Goal: Transaction & Acquisition: Purchase product/service

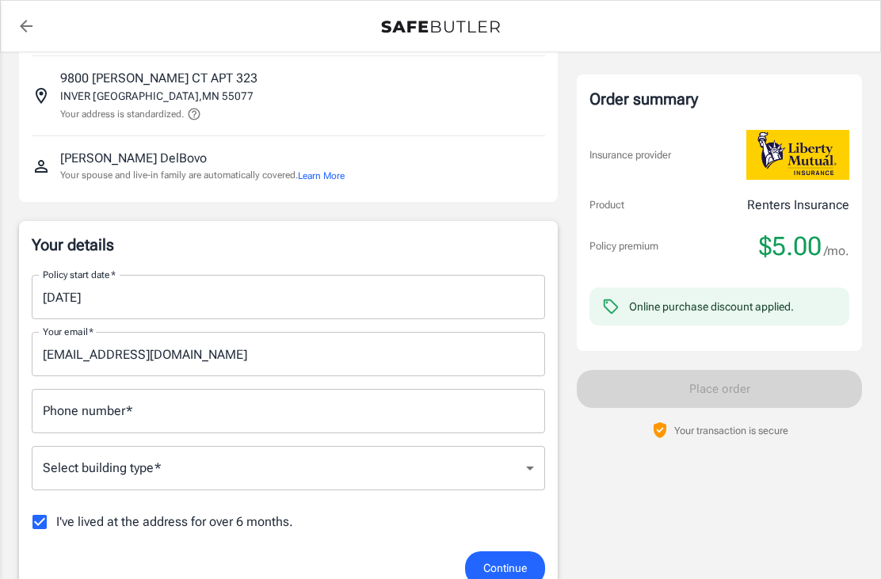
scroll to position [97, 0]
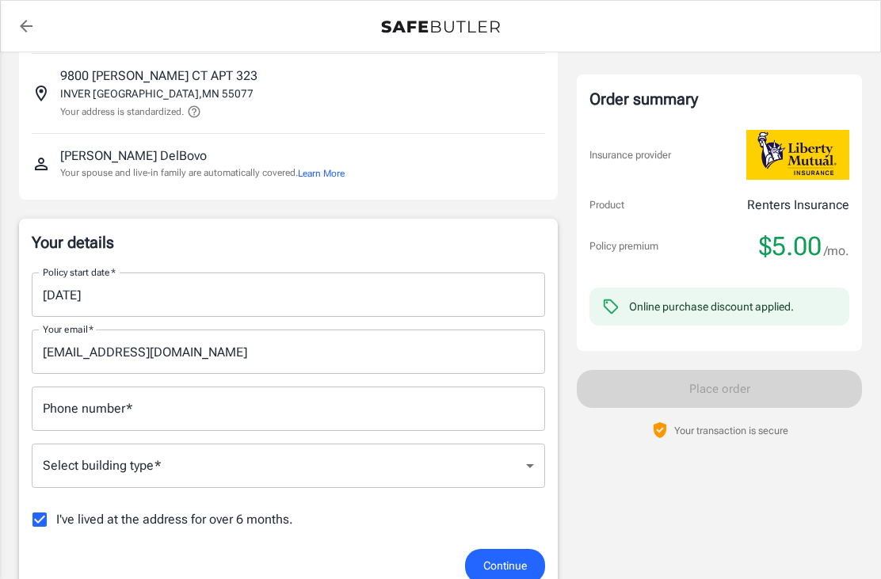
click at [432, 425] on input "Phone number   *" at bounding box center [288, 409] width 513 height 44
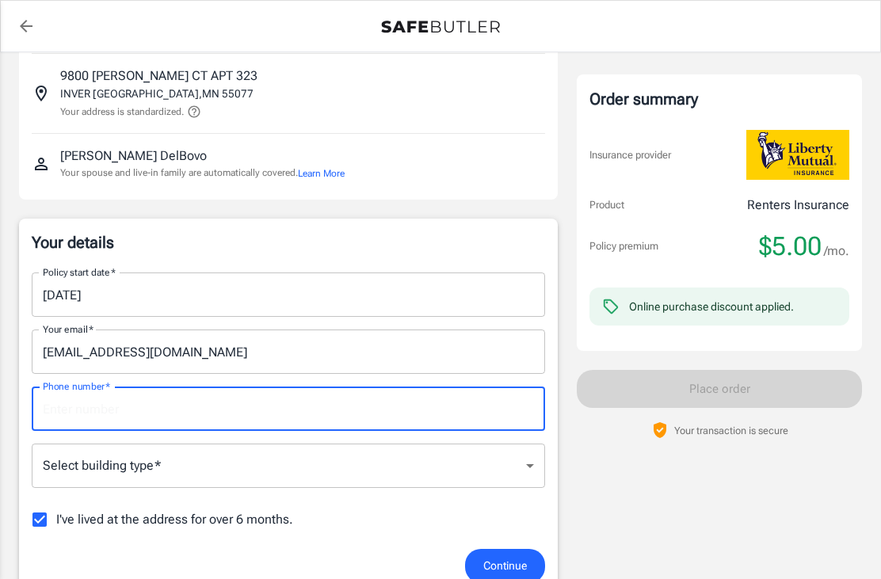
scroll to position [96, 0]
type input "8636706824"
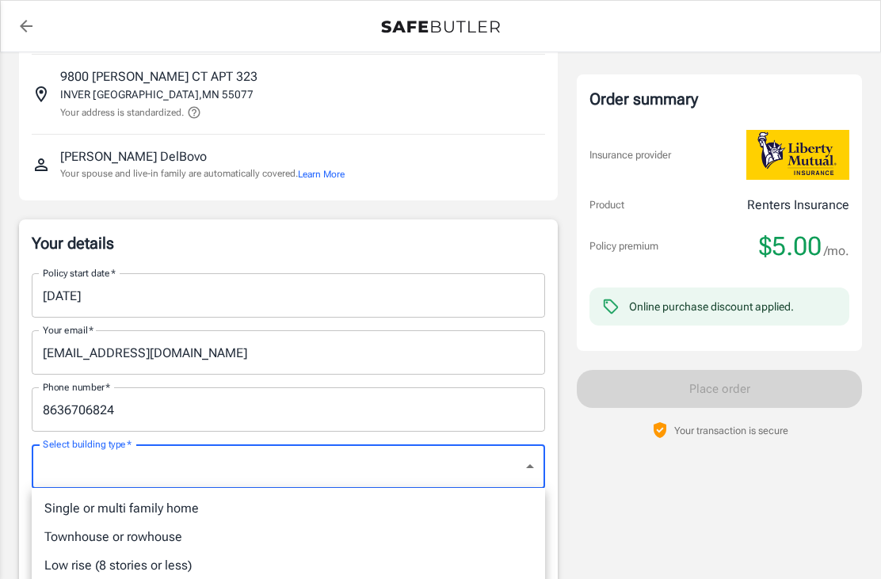
scroll to position [97, 0]
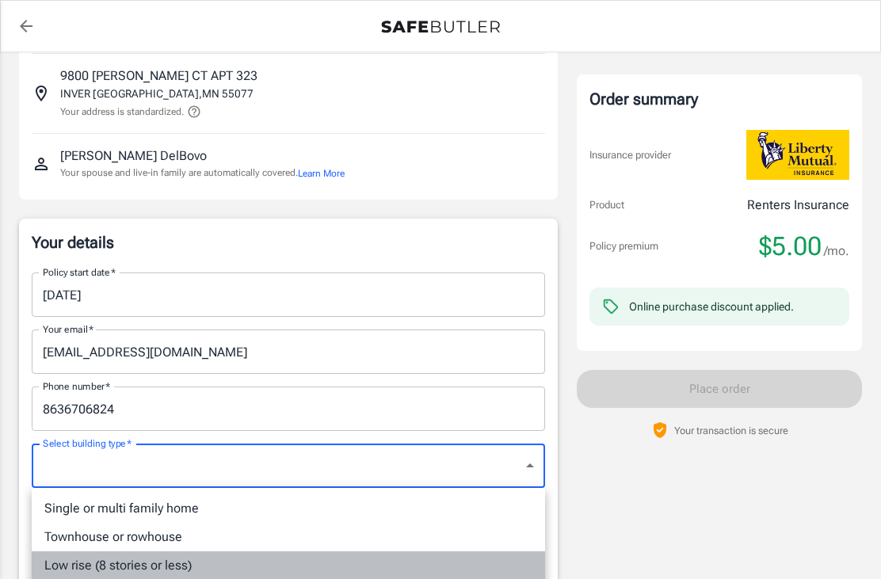
click at [170, 566] on li "Low rise (8 stories or less)" at bounding box center [288, 565] width 513 height 29
type input "lowrise"
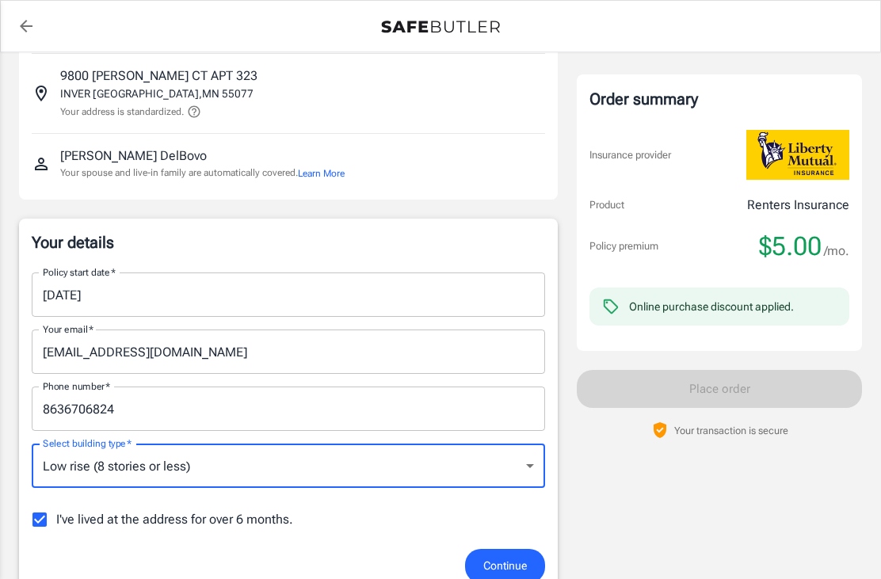
click at [42, 516] on input "I've lived at the address for over 6 months." at bounding box center [39, 519] width 33 height 33
checkbox input "false"
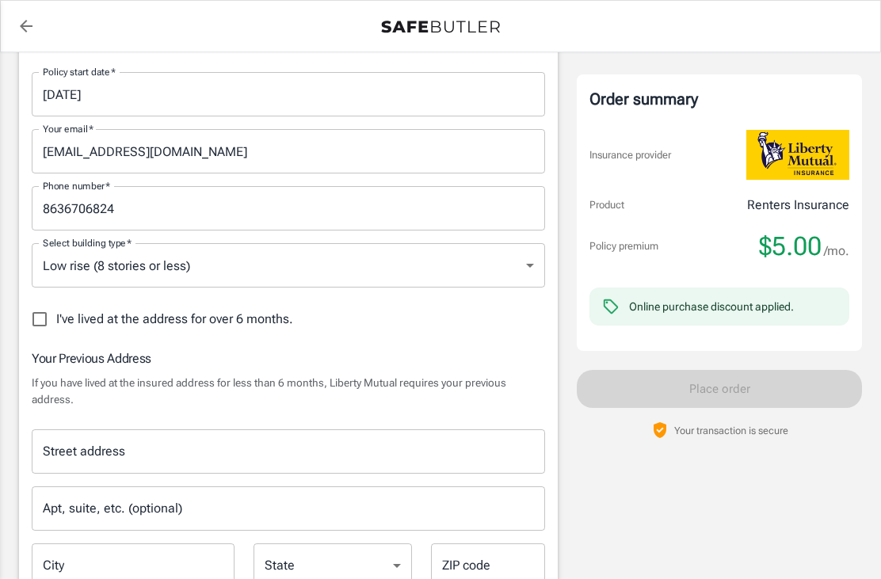
scroll to position [299, 0]
click at [177, 443] on input "Street address" at bounding box center [288, 450] width 499 height 30
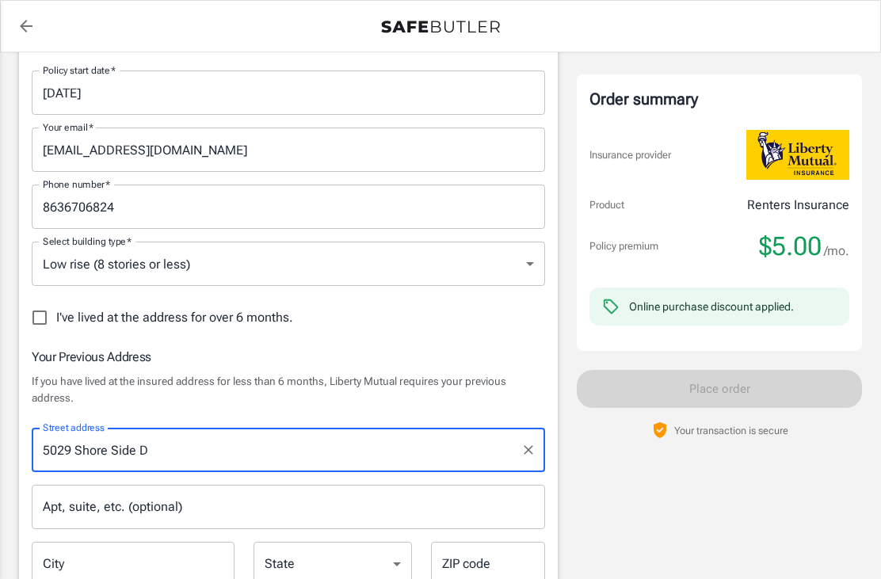
type input "5029 Shore Side Dr"
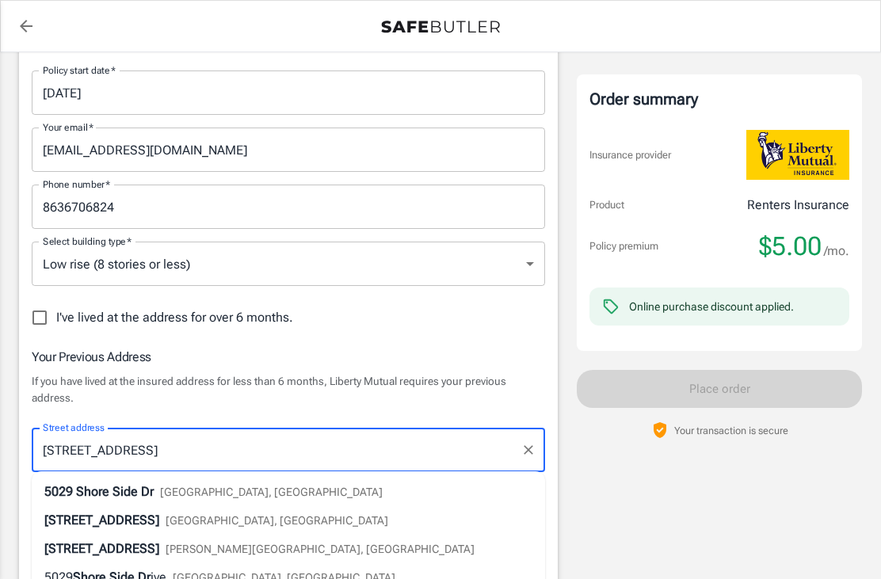
scroll to position [410, 0]
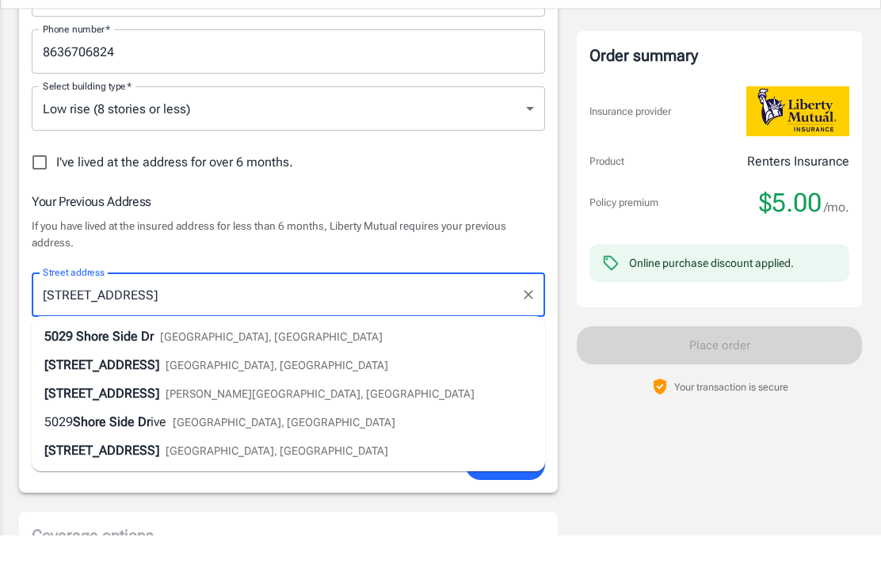
click at [138, 372] on span "Shore Side Dr" at bounding box center [115, 379] width 78 height 15
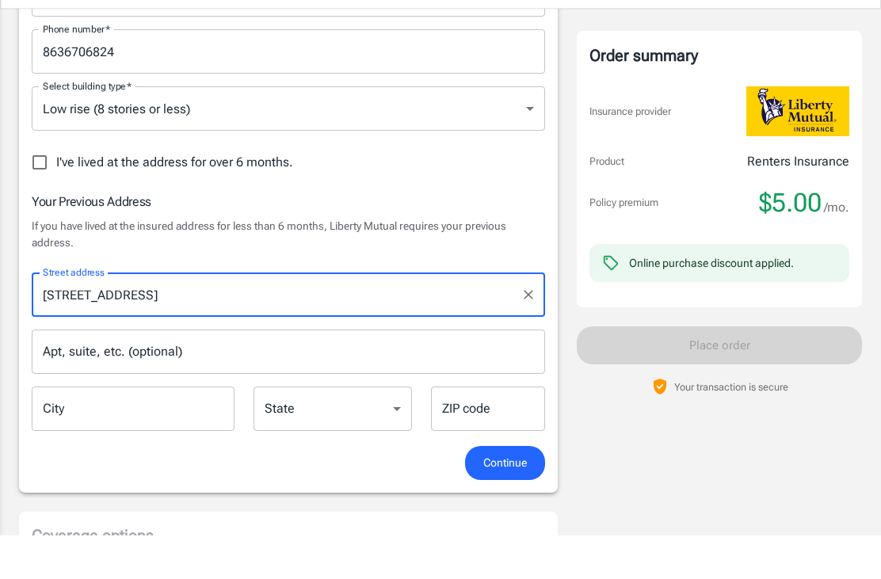
type input "Lakeland"
select select "FL"
type input "33812"
type input "5029 Shore Side Dr"
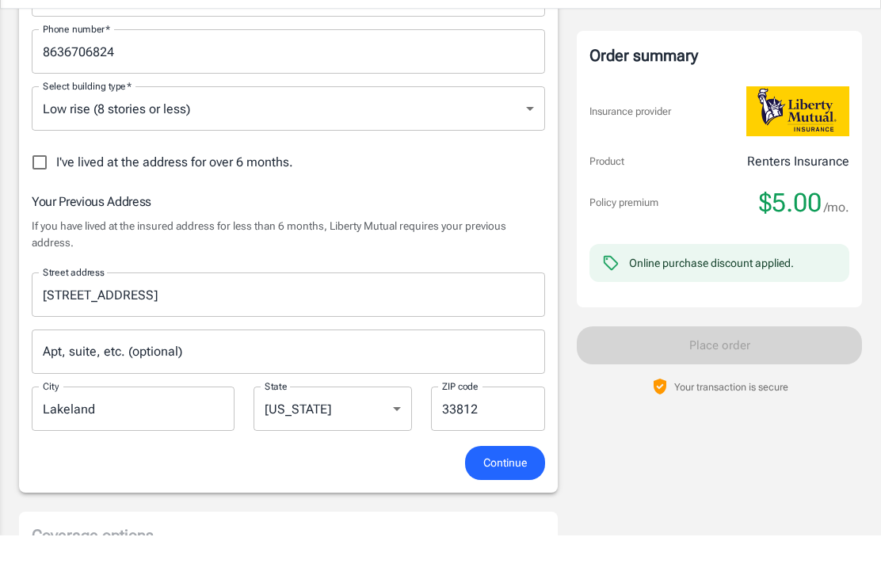
scroll to position [455, 0]
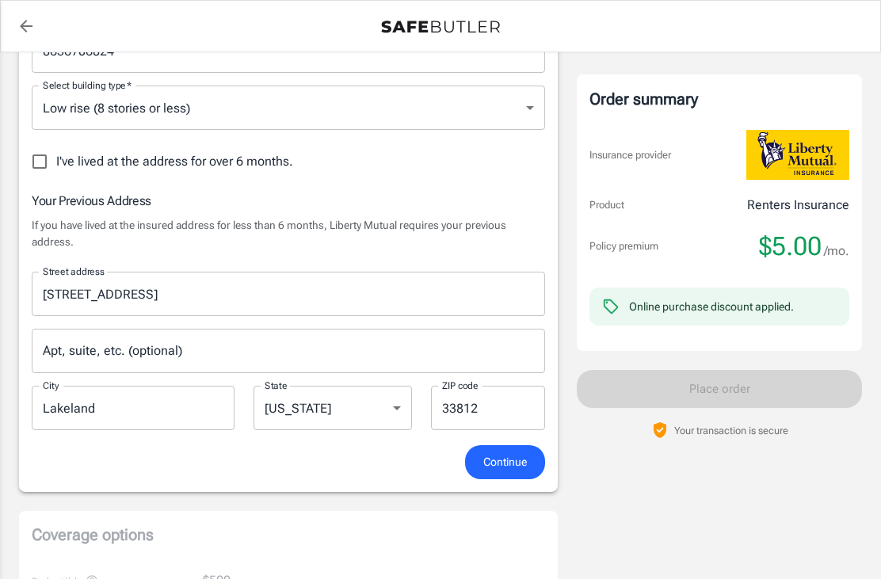
click at [504, 464] on span "Continue" at bounding box center [505, 462] width 44 height 20
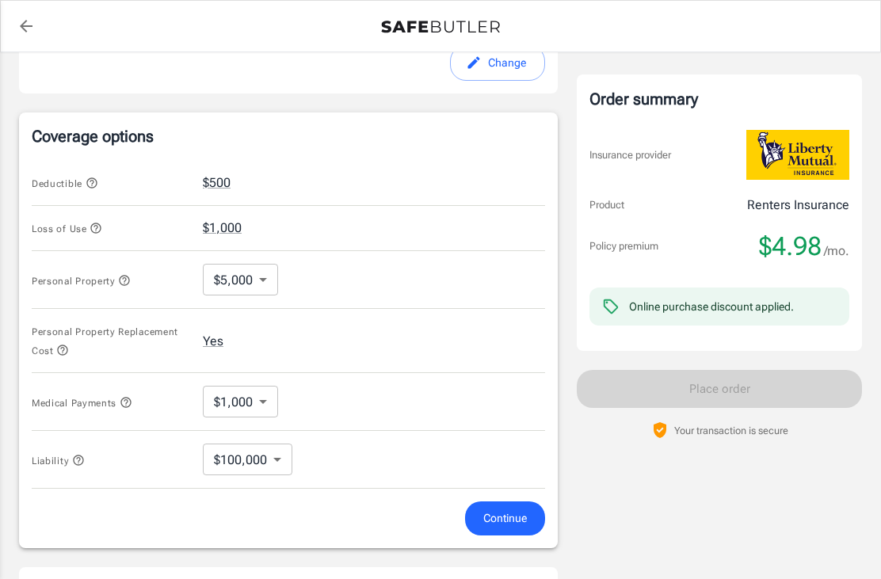
scroll to position [616, 0]
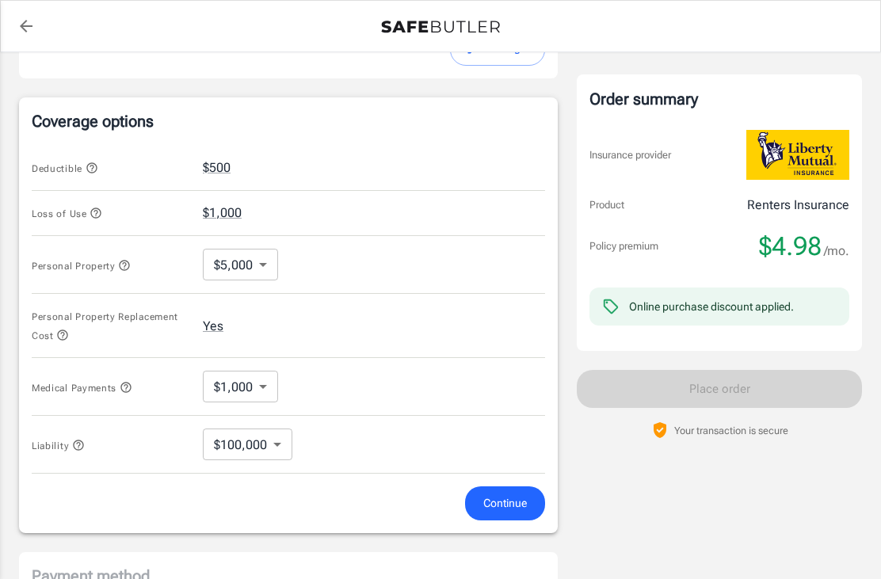
click at [509, 505] on span "Continue" at bounding box center [505, 504] width 44 height 20
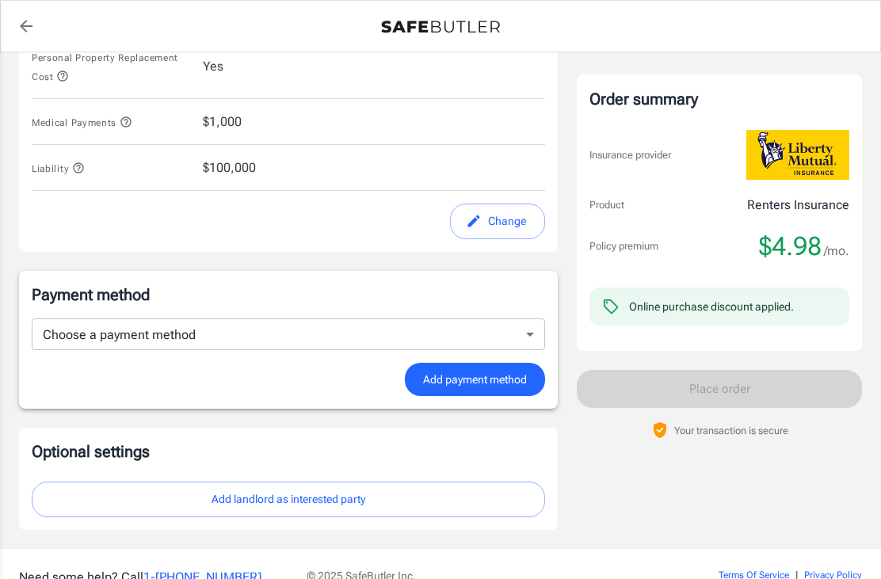
scroll to position [887, 0]
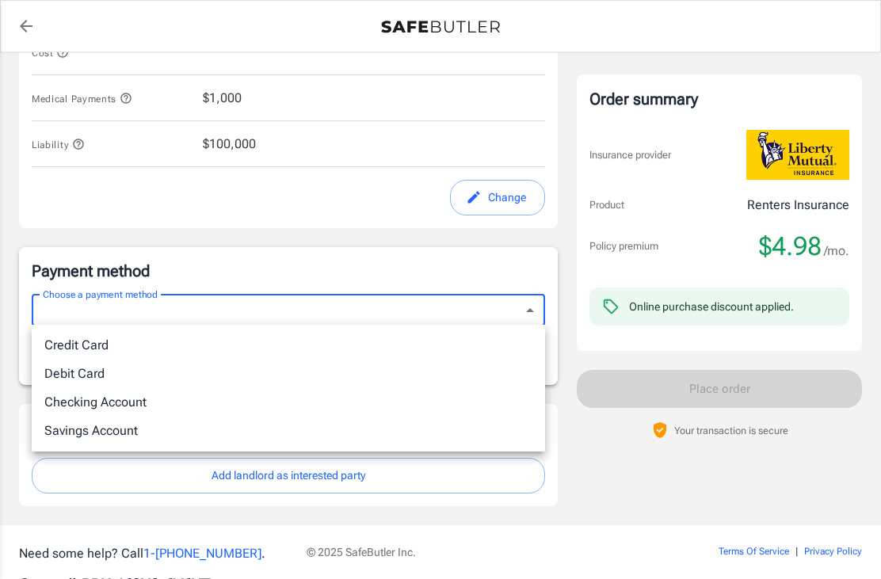
click at [103, 351] on li "Credit Card" at bounding box center [288, 345] width 513 height 29
type input "credit"
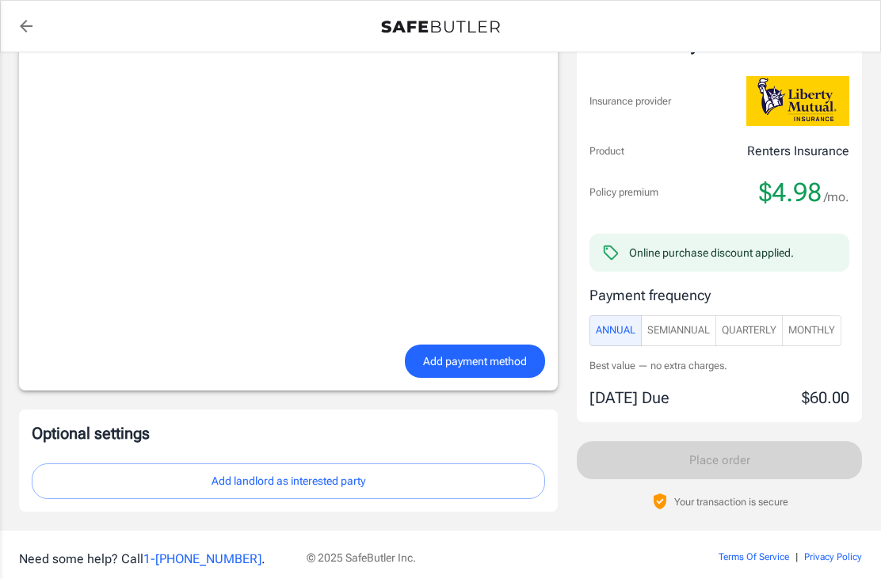
scroll to position [1293, 0]
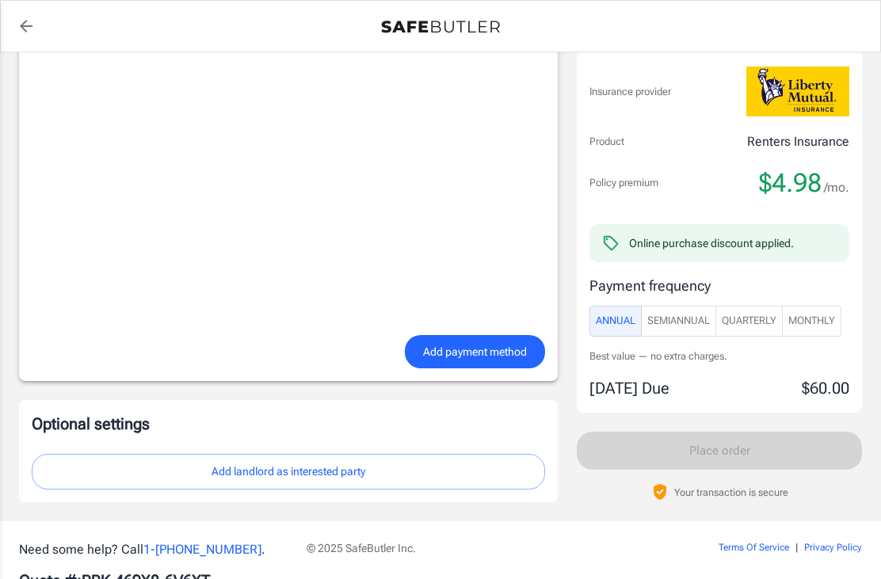
click at [333, 476] on button "Add landlord as interested party" at bounding box center [288, 472] width 513 height 36
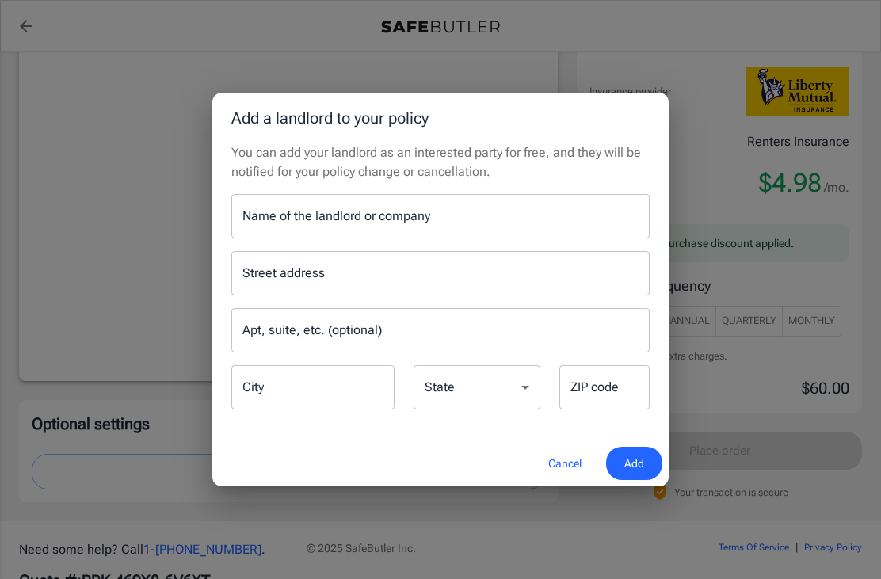
click at [561, 481] on button "Cancel" at bounding box center [565, 464] width 70 height 34
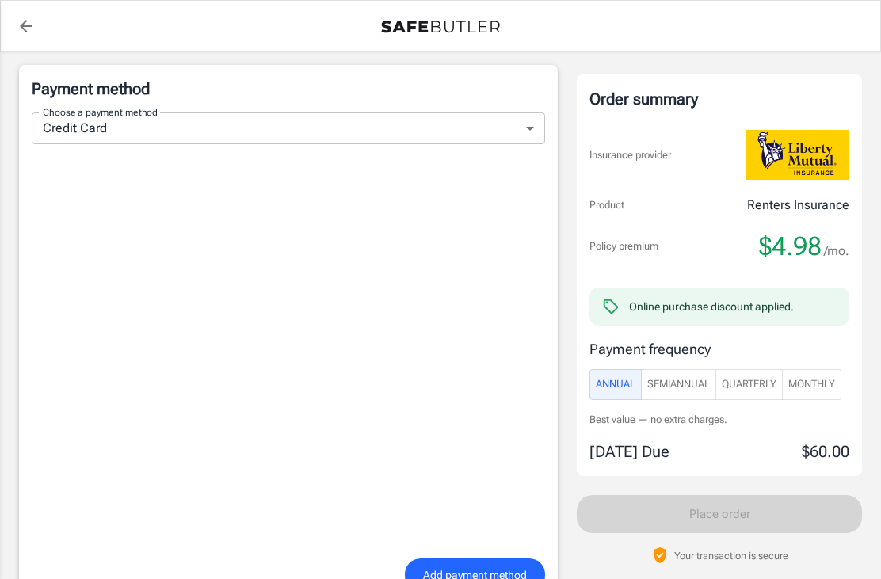
scroll to position [1068, 0]
click at [820, 394] on button "Monthly" at bounding box center [811, 384] width 59 height 31
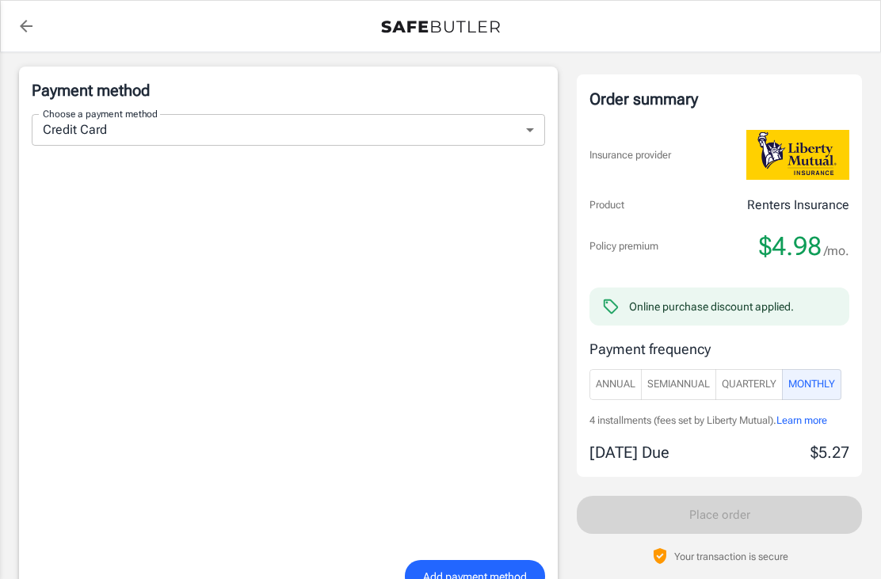
click at [769, 392] on button "Quarterly" at bounding box center [748, 384] width 67 height 31
click at [818, 391] on span "Monthly" at bounding box center [811, 384] width 47 height 18
click at [753, 395] on button "Quarterly" at bounding box center [748, 384] width 67 height 31
click at [829, 383] on span "Monthly" at bounding box center [811, 384] width 47 height 18
click at [619, 375] on span "Annual" at bounding box center [616, 384] width 40 height 18
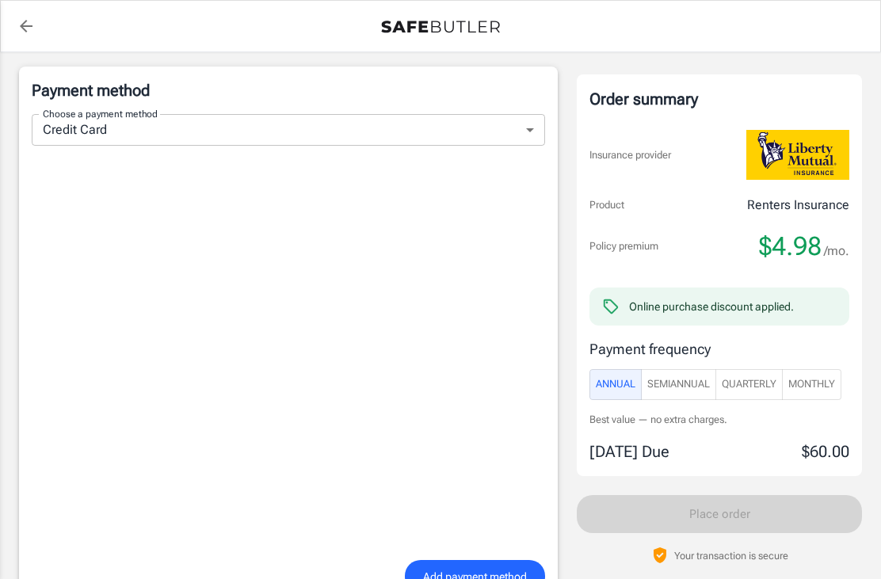
click at [829, 372] on button "Monthly" at bounding box center [811, 384] width 59 height 31
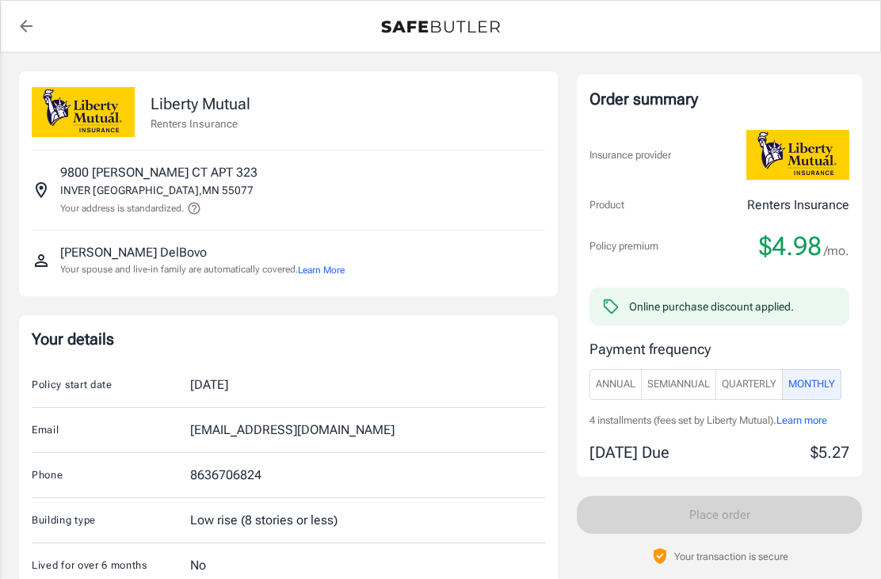
scroll to position [25, 0]
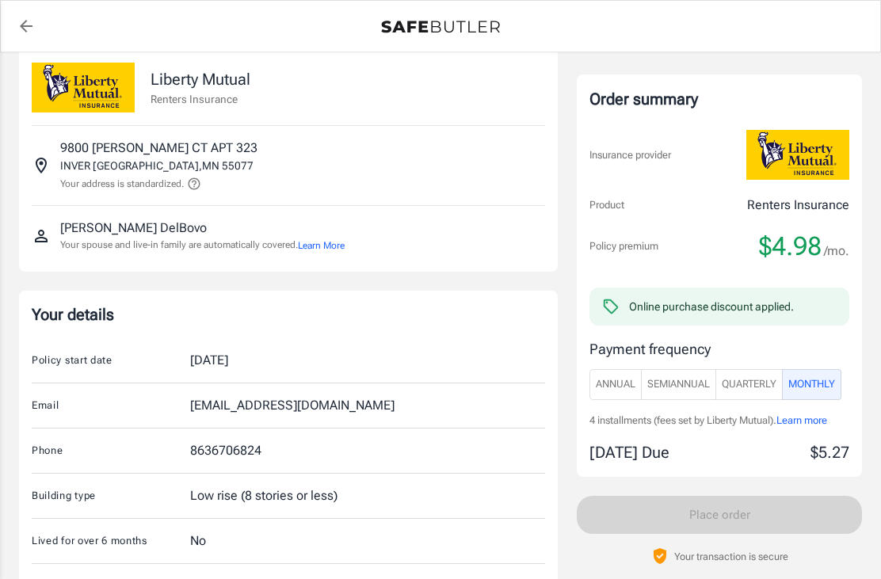
click at [328, 246] on button "Learn More" at bounding box center [321, 245] width 47 height 14
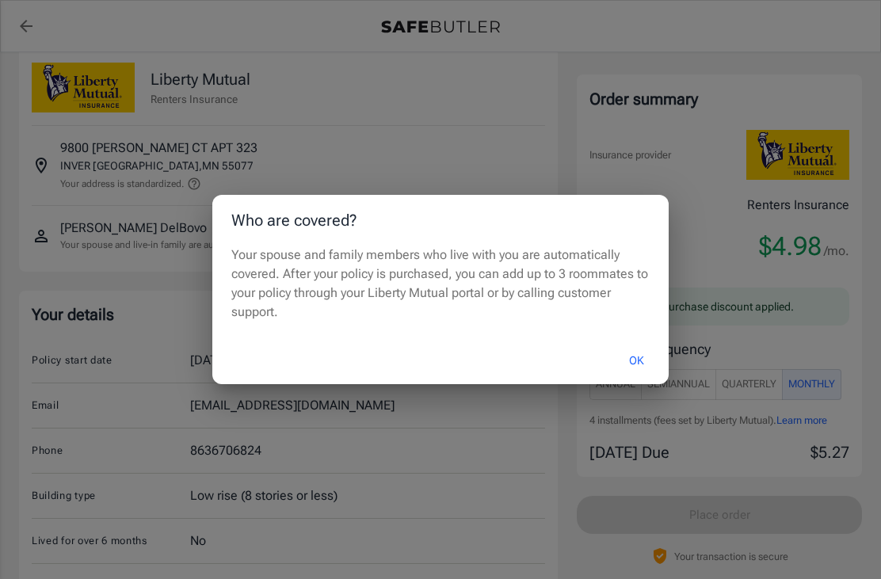
click at [638, 368] on button "OK" at bounding box center [636, 361] width 51 height 34
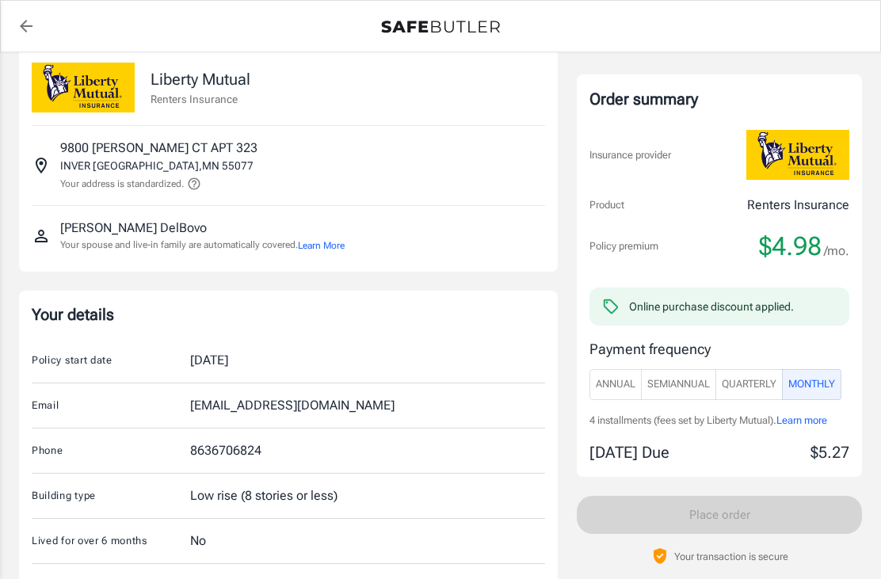
click at [764, 382] on span "Quarterly" at bounding box center [749, 384] width 55 height 18
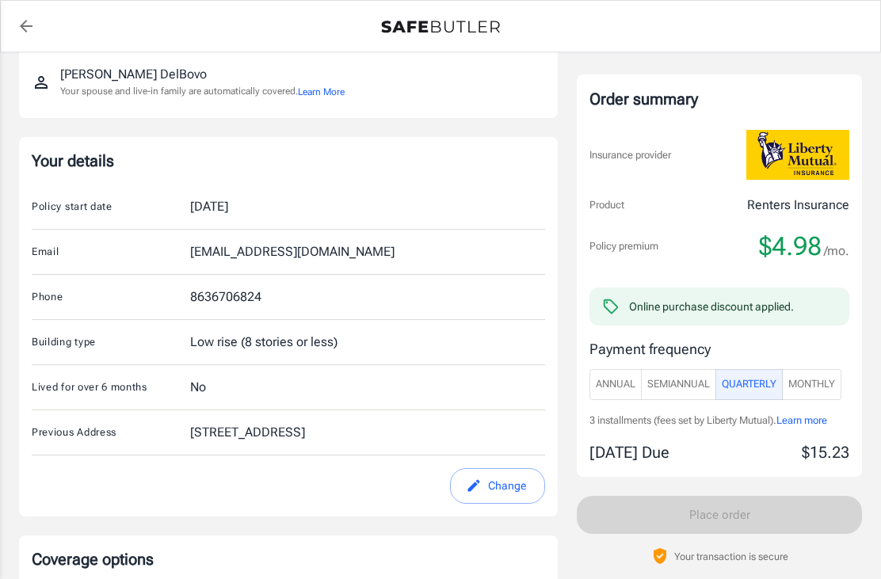
scroll to position [174, 0]
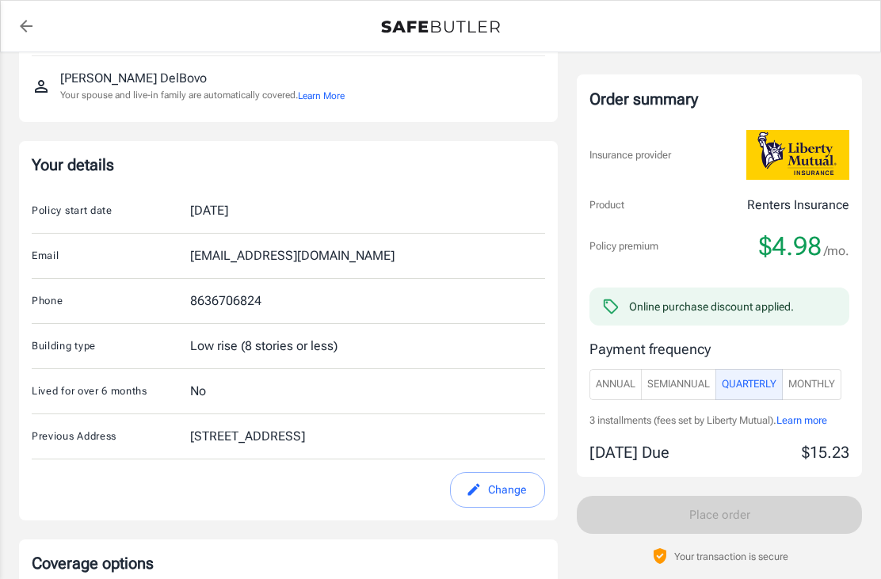
click at [503, 489] on button "Change" at bounding box center [497, 490] width 95 height 36
select select "FL"
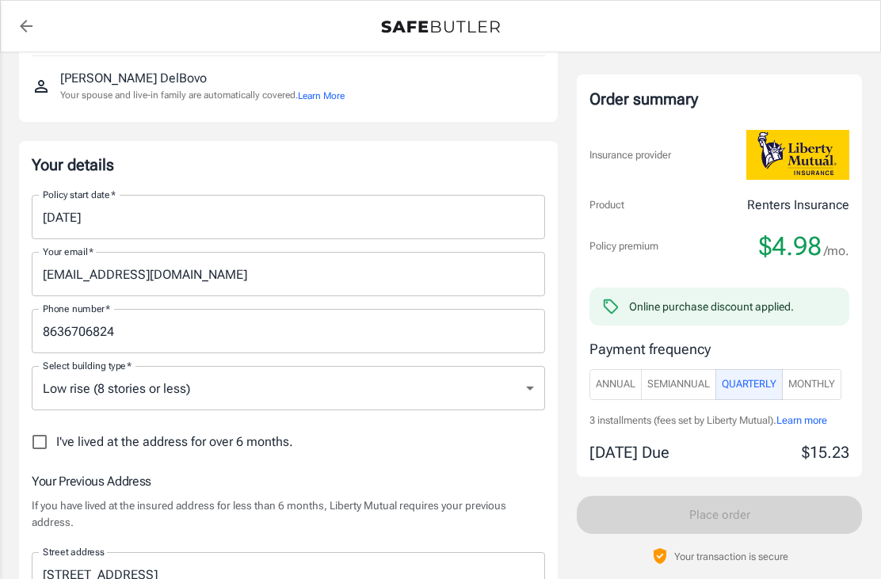
click at [148, 208] on input "08/22/2025" at bounding box center [283, 217] width 502 height 44
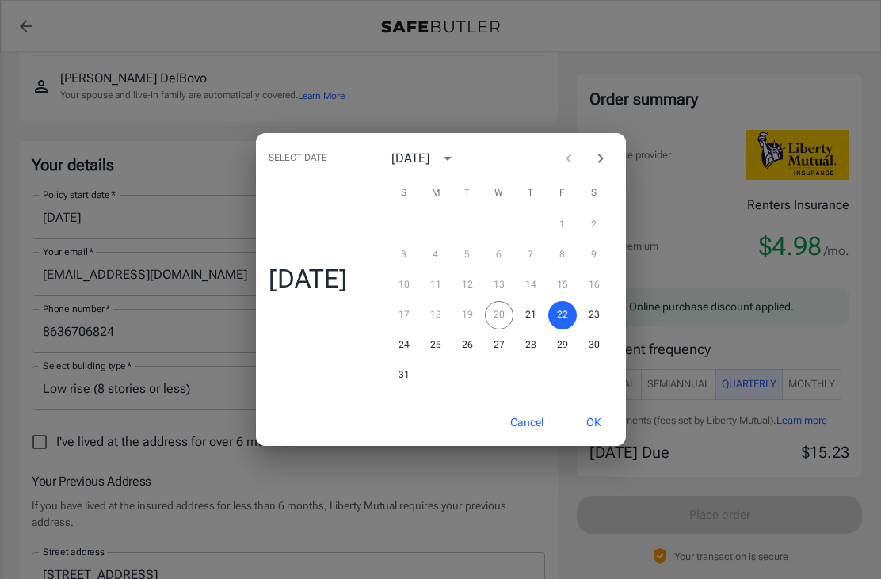
click at [610, 168] on icon "Next month" at bounding box center [600, 158] width 19 height 19
click at [605, 168] on icon "Next month" at bounding box center [600, 158] width 19 height 19
click at [576, 168] on icon "Previous month" at bounding box center [568, 158] width 19 height 19
click at [610, 168] on icon "Next month" at bounding box center [600, 158] width 19 height 19
click at [507, 239] on button "1" at bounding box center [499, 225] width 29 height 29
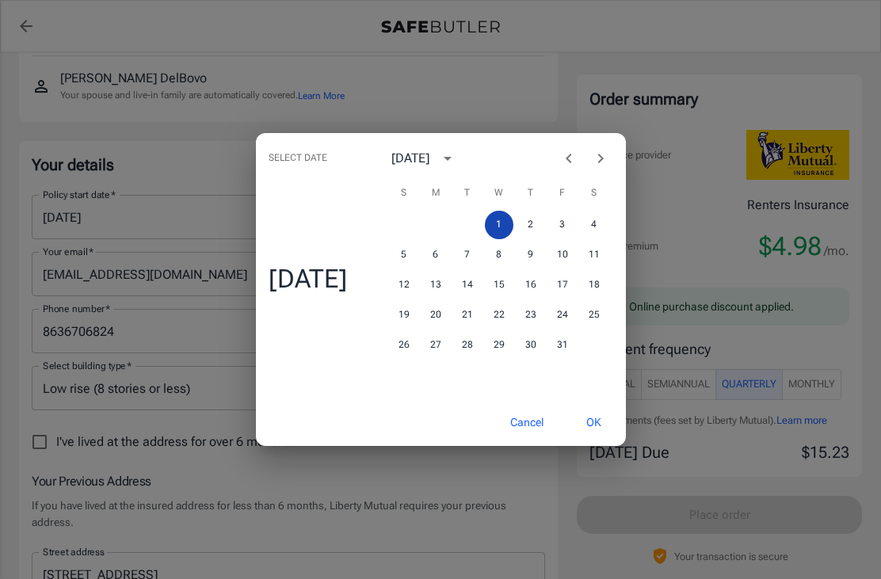
type input "10/01/2025"
click at [604, 440] on button "OK" at bounding box center [593, 423] width 51 height 34
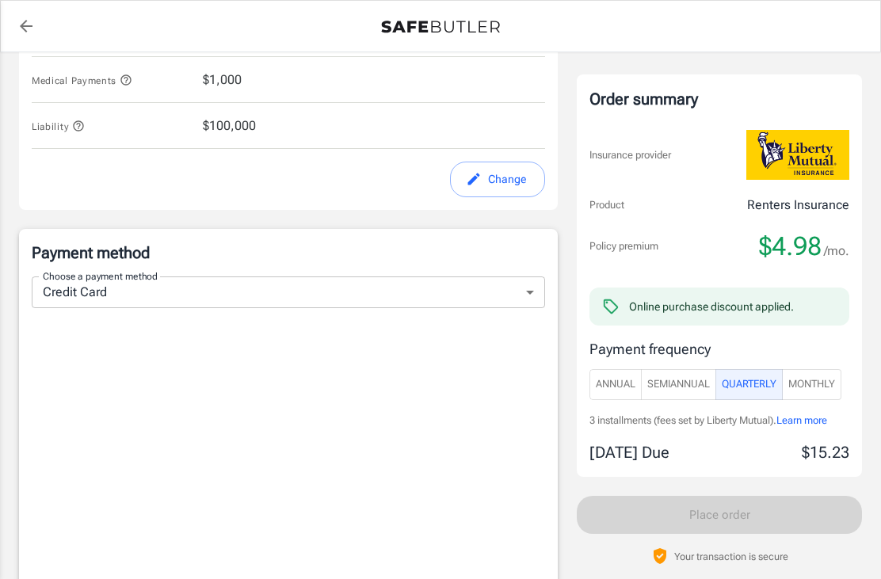
scroll to position [1401, 0]
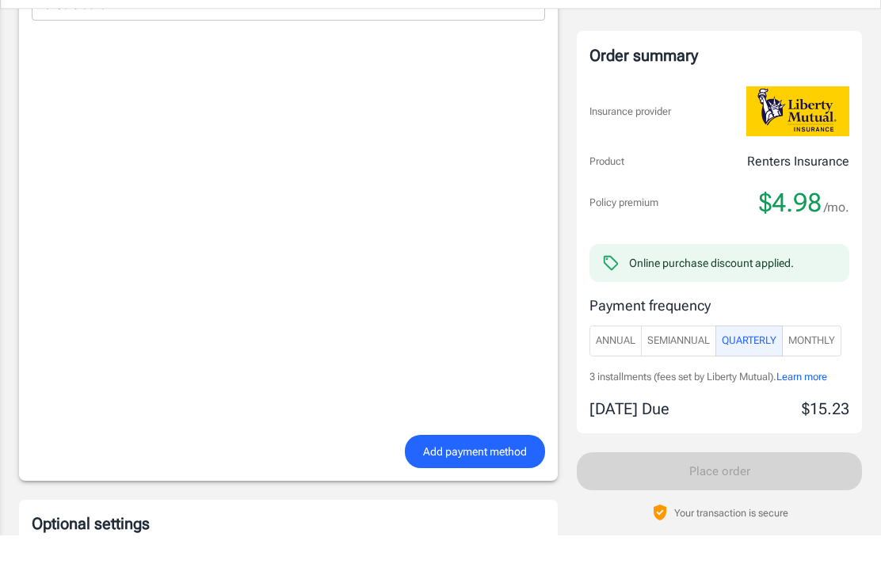
click at [495, 486] on span "Add payment method" at bounding box center [475, 496] width 104 height 20
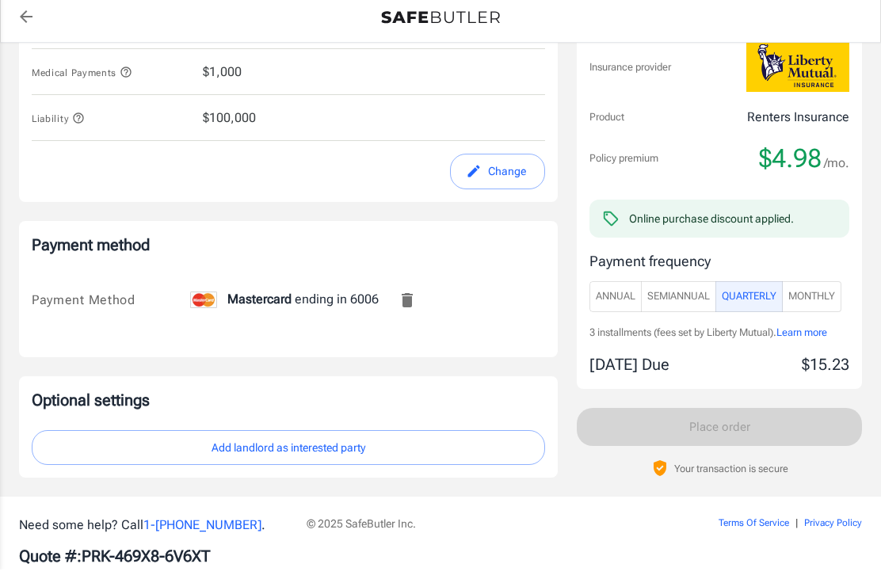
scroll to position [1141, 0]
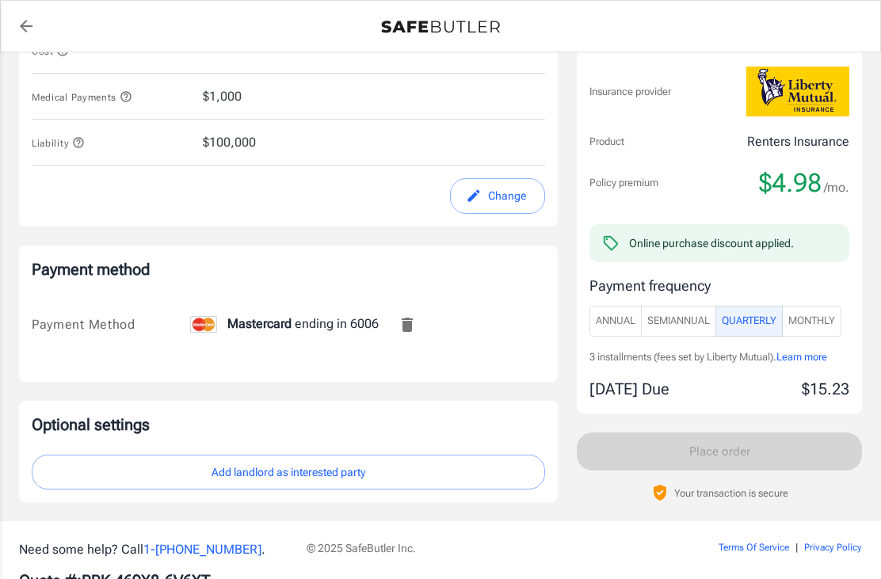
click at [304, 471] on button "Add landlord as interested party" at bounding box center [288, 473] width 513 height 36
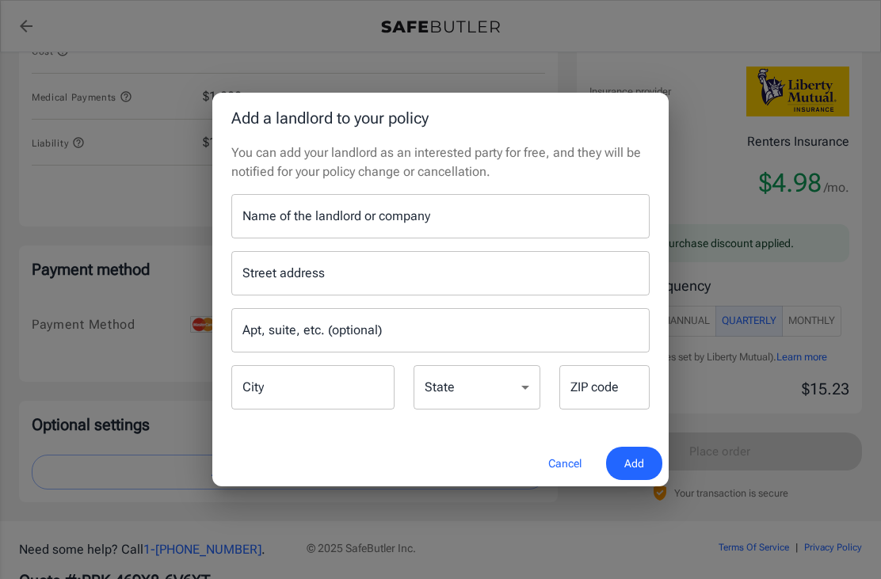
click at [388, 238] on div "Name of the landlord or company Name of the landlord or company" at bounding box center [440, 216] width 418 height 44
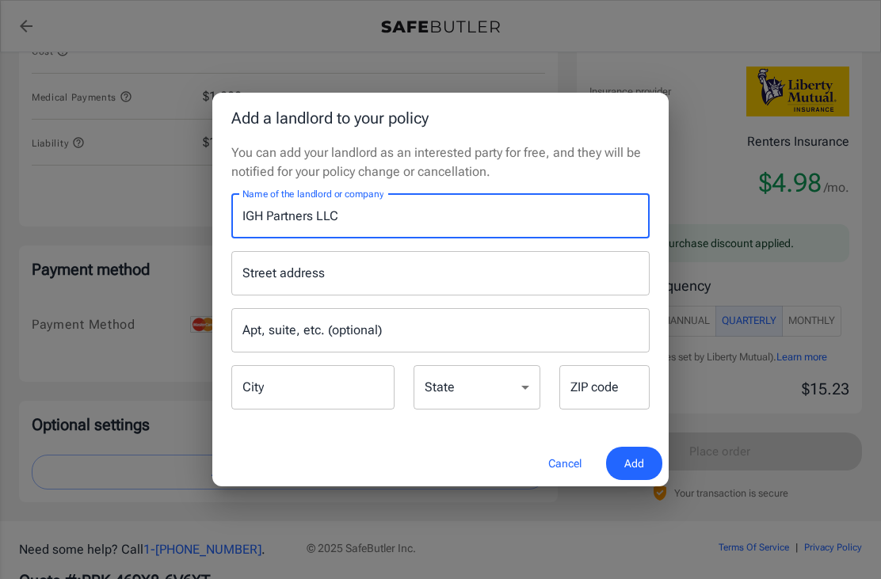
type input "IGH Partners LLC"
click at [353, 288] on input "Street address" at bounding box center [440, 273] width 404 height 30
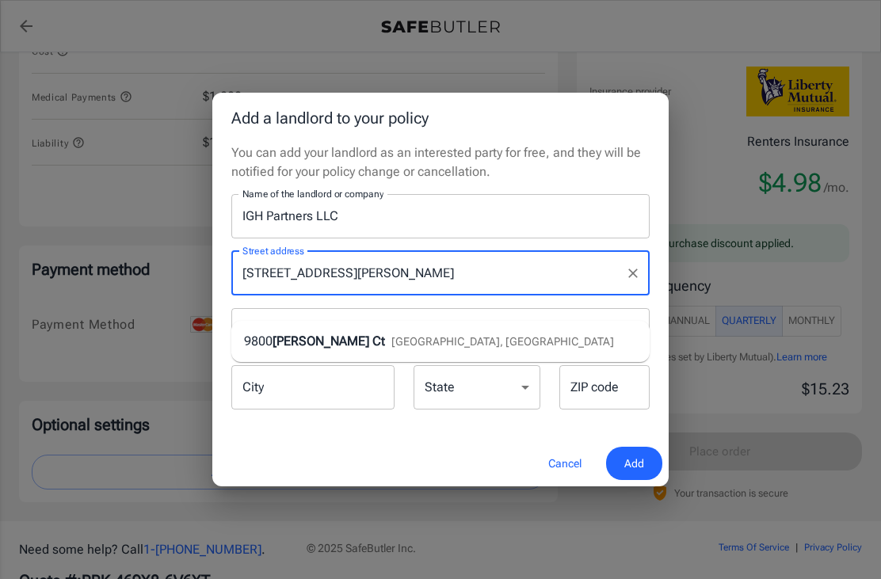
click at [391, 344] on span "Inver Grove Heights, MN" at bounding box center [502, 341] width 223 height 13
type input "9800 Diffley Ct"
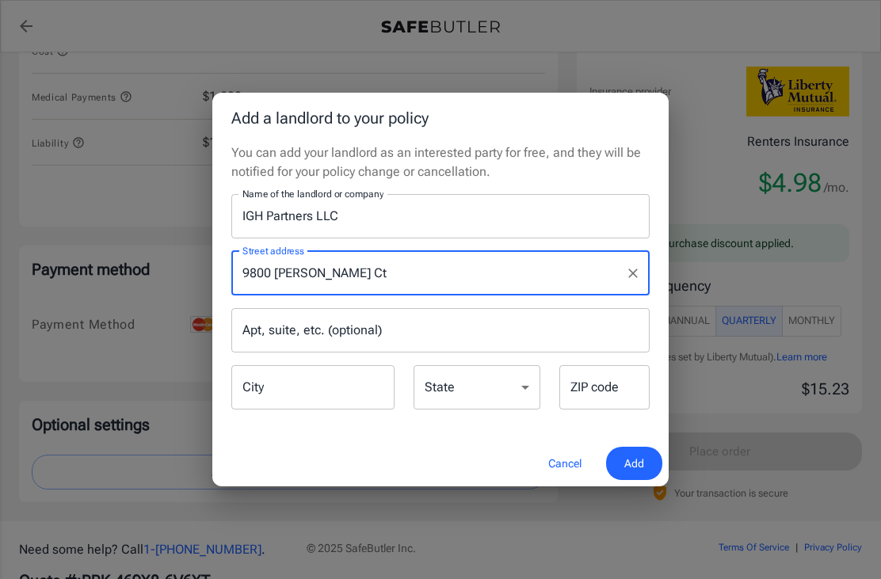
type input "Inver Grove Heights"
select select "MN"
type input "55123"
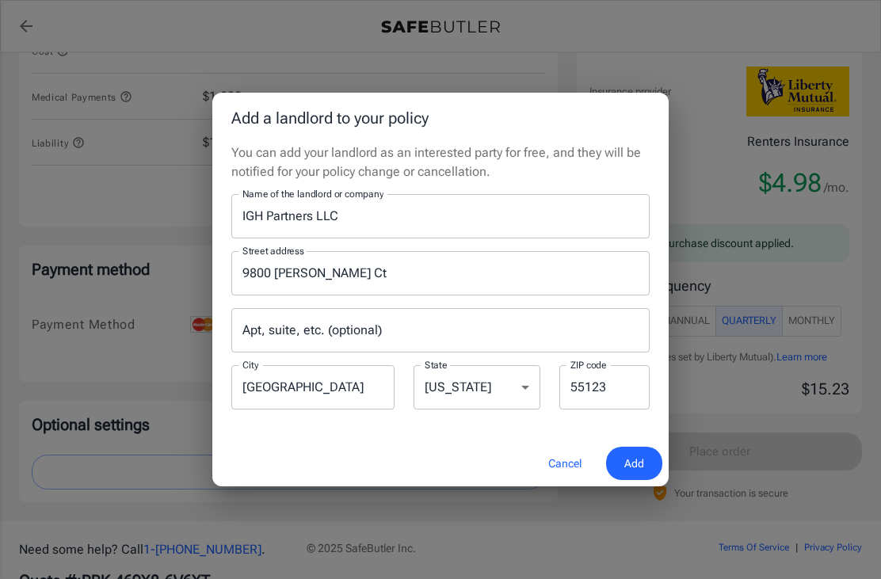
click at [311, 351] on div "Apt, suite, etc. (optional) Apt, suite, etc. (optional)" at bounding box center [440, 330] width 418 height 44
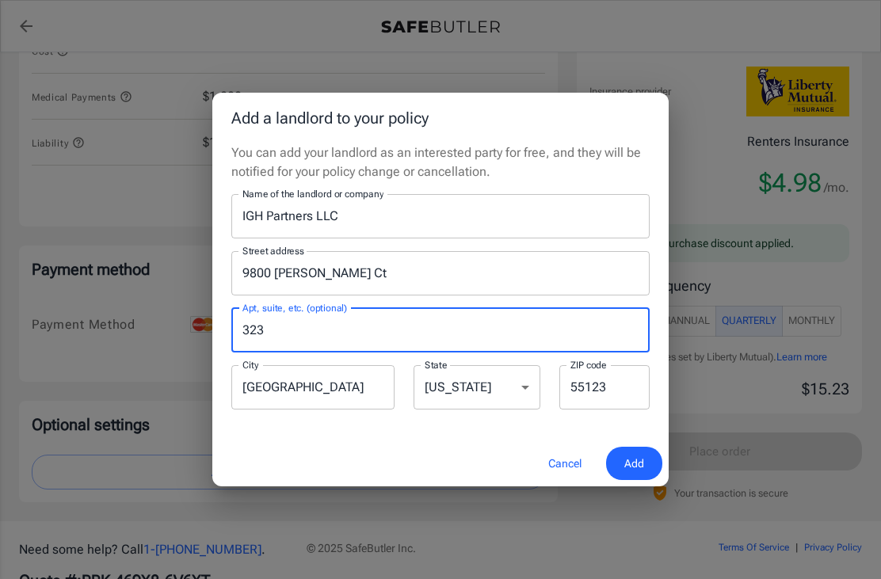
type input "323"
click at [622, 410] on input "55123" at bounding box center [604, 387] width 90 height 44
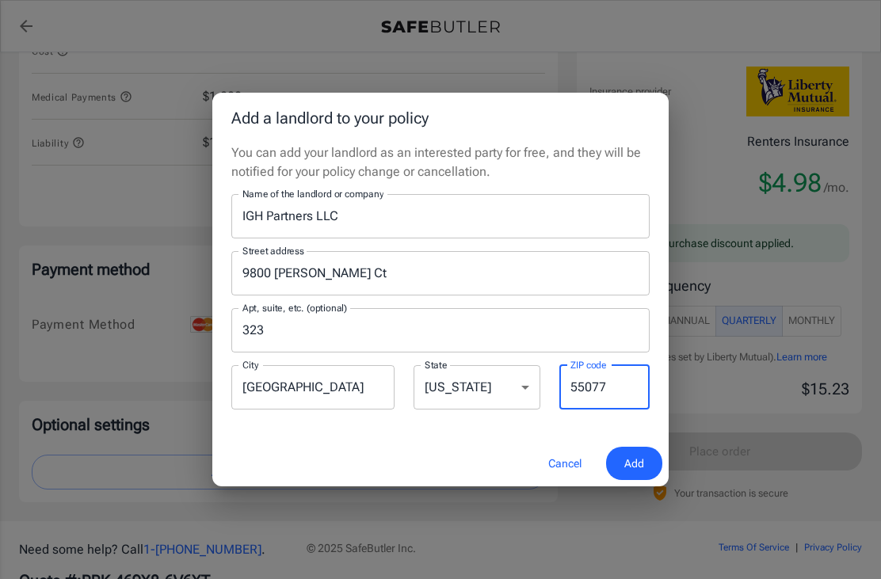
type input "55077"
click at [326, 353] on input "323" at bounding box center [440, 330] width 418 height 44
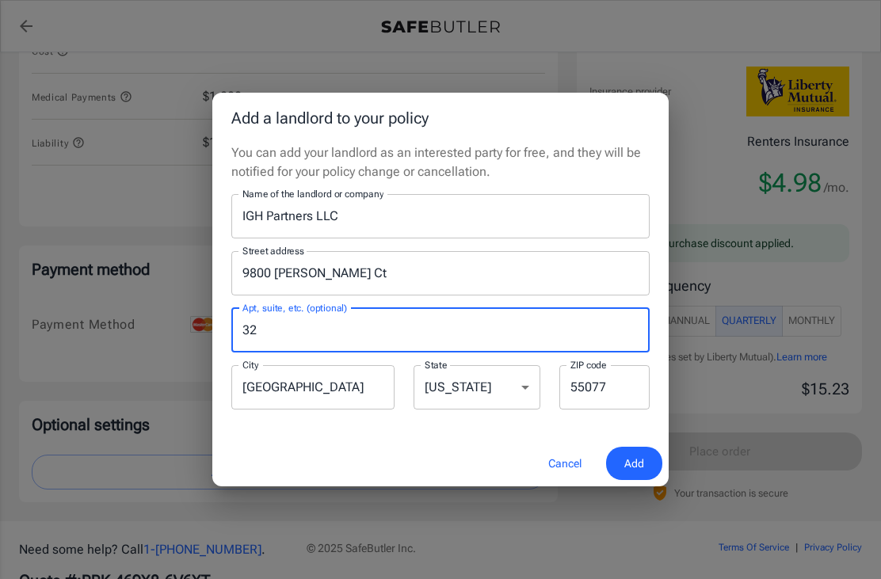
type input "3"
click at [627, 474] on span "Add" at bounding box center [634, 464] width 20 height 20
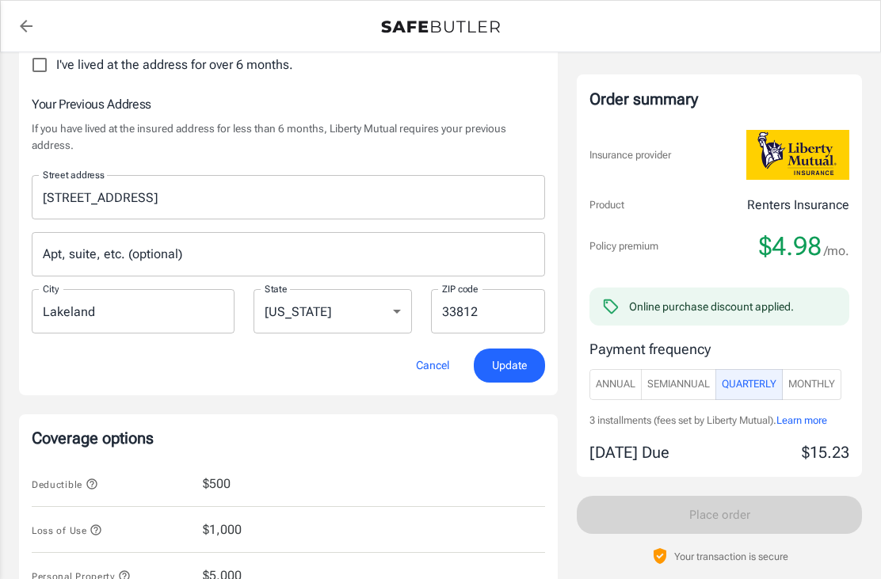
scroll to position [551, 0]
click at [817, 419] on span "Learn more" at bounding box center [801, 420] width 51 height 12
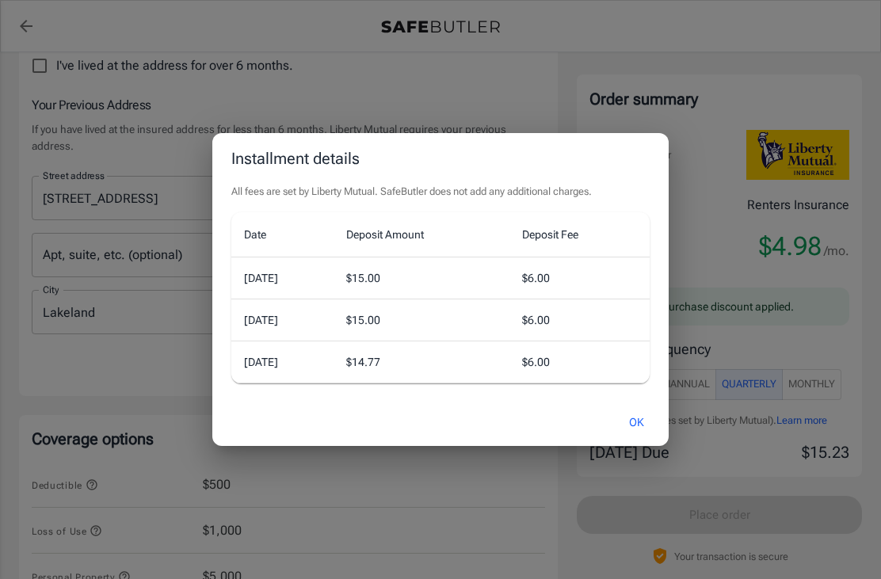
click at [643, 429] on button "OK" at bounding box center [636, 423] width 51 height 34
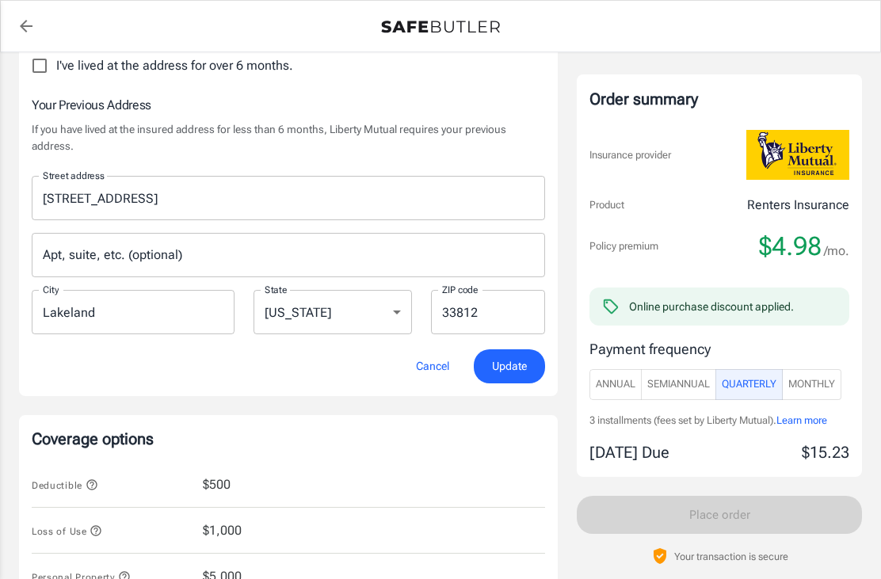
click at [617, 387] on span "Annual" at bounding box center [616, 384] width 40 height 18
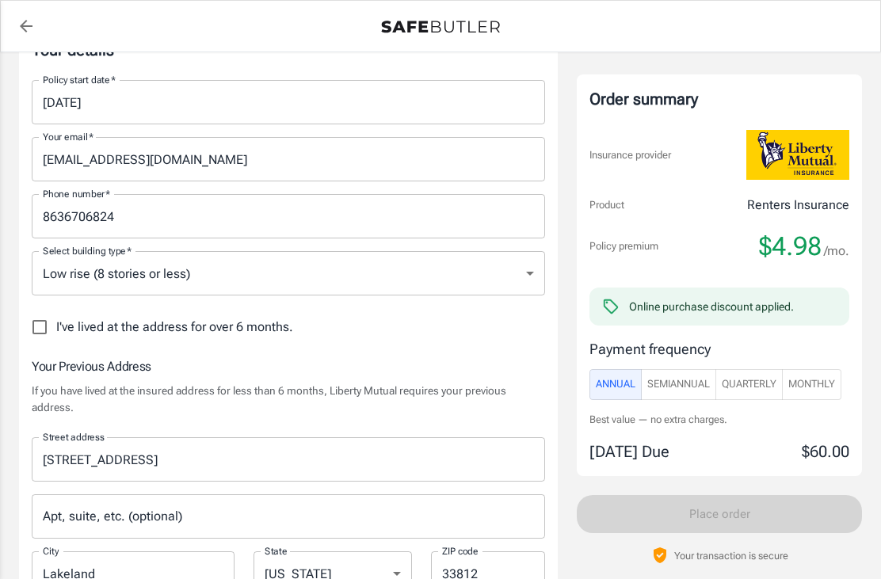
scroll to position [312, 0]
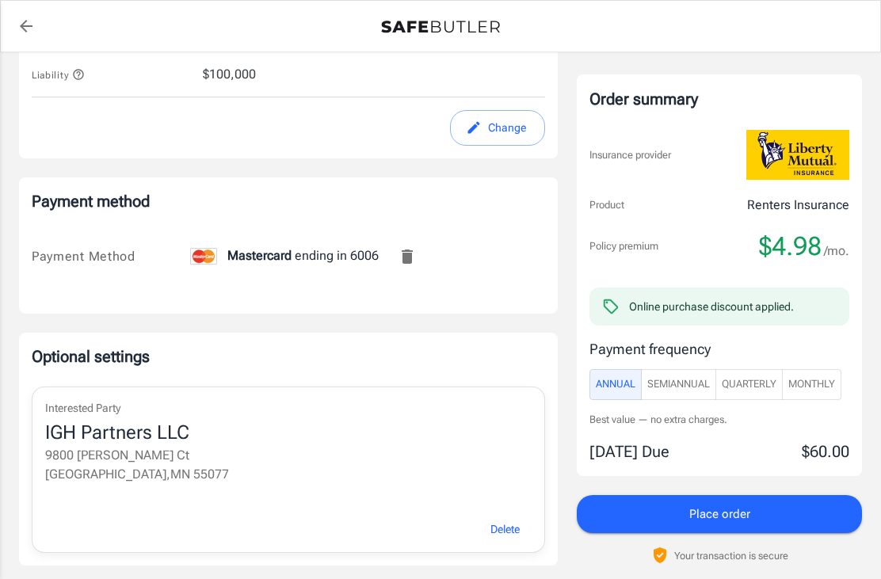
scroll to position [1020, 0]
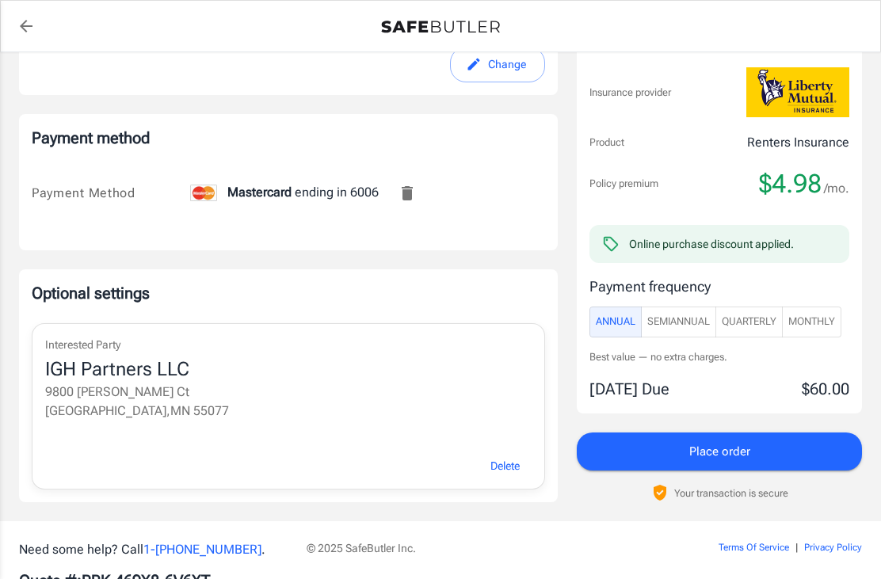
click at [758, 447] on button "Place order" at bounding box center [719, 452] width 285 height 38
